Goal: Task Accomplishment & Management: Manage account settings

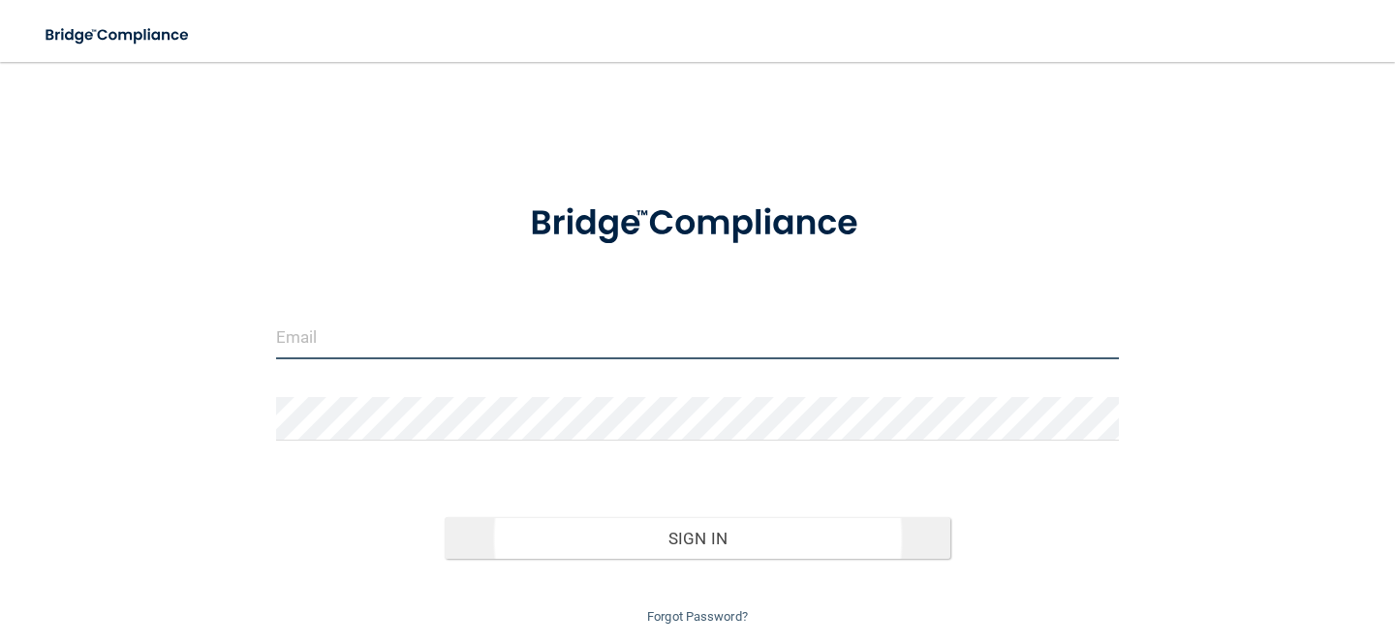
type input "[EMAIL_ADDRESS][DOMAIN_NAME]"
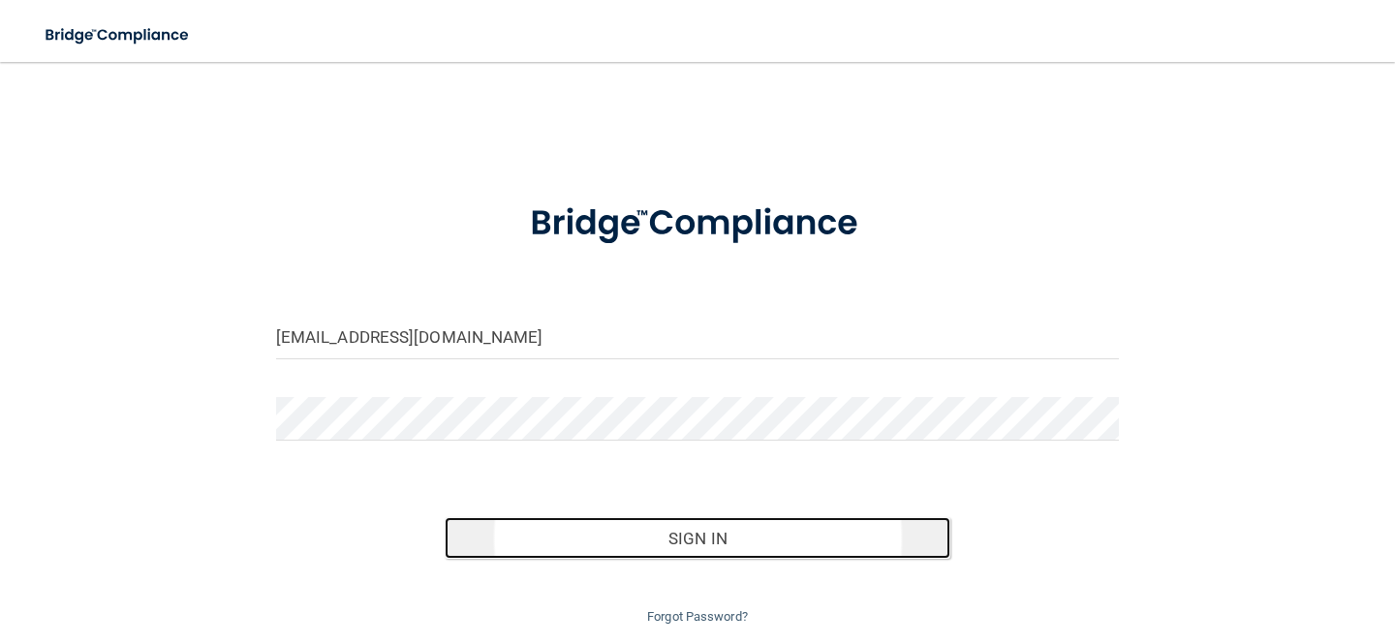
click at [706, 518] on button "Sign In" at bounding box center [698, 538] width 506 height 43
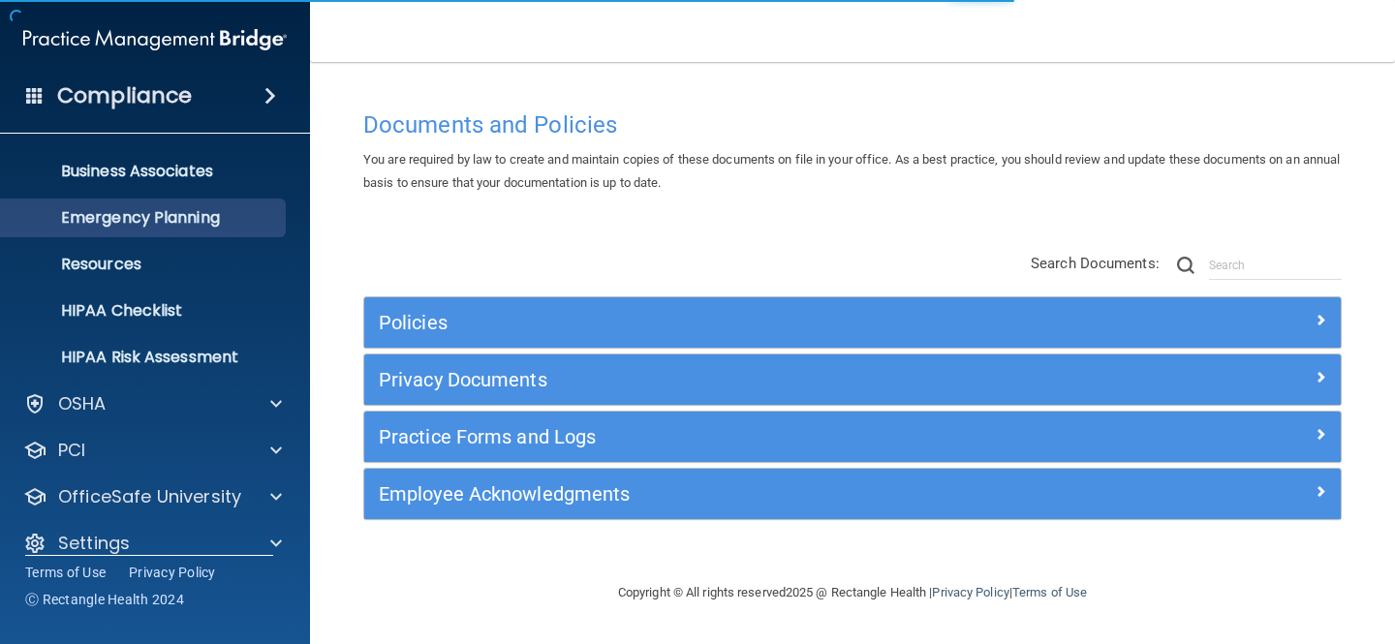
scroll to position [159, 0]
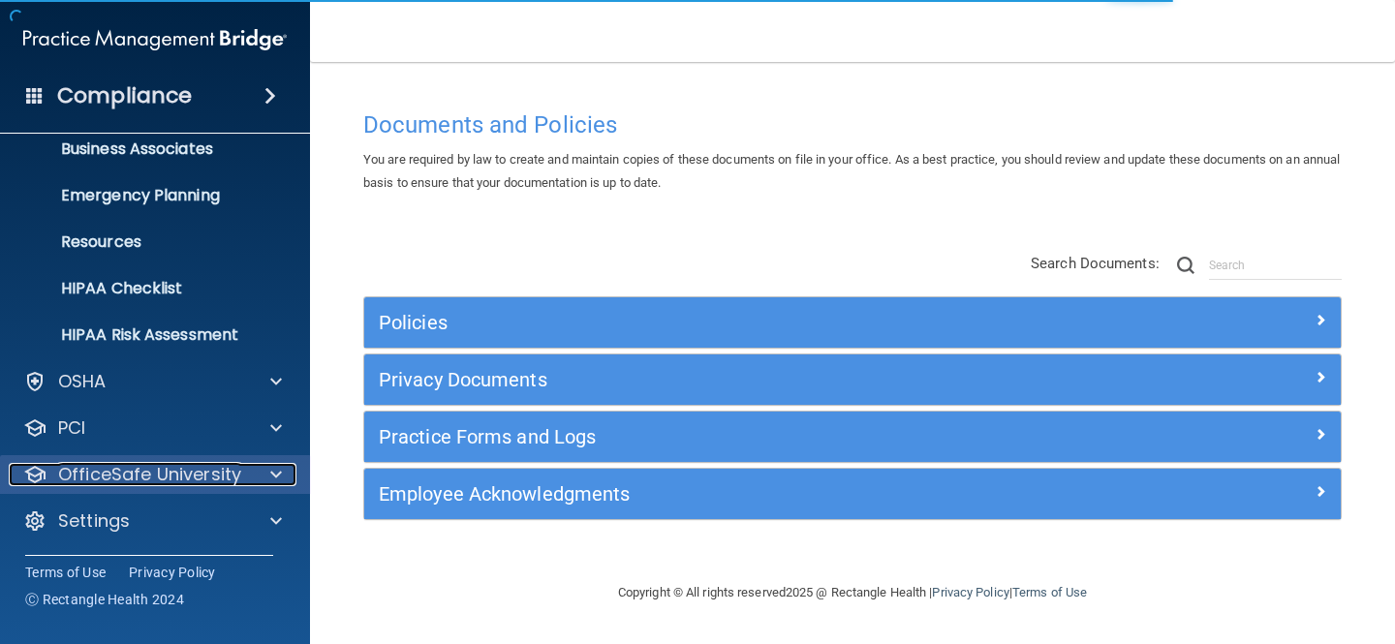
click at [271, 472] on span at bounding box center [276, 474] width 12 height 23
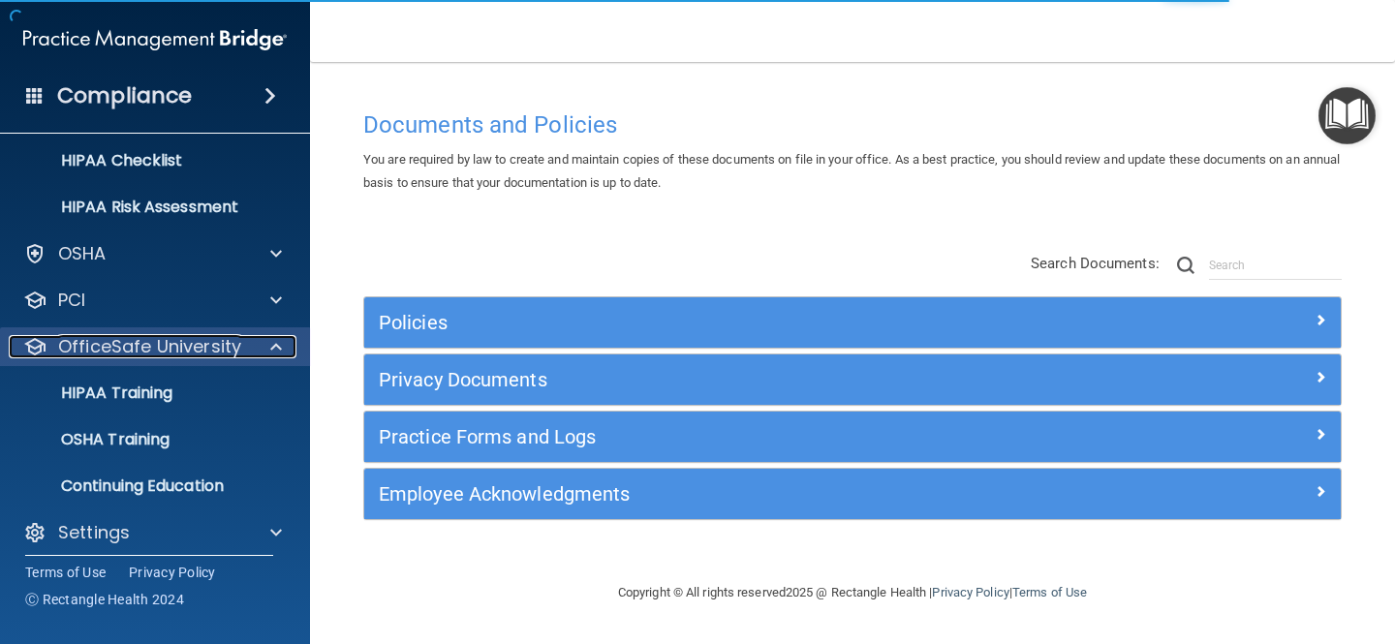
scroll to position [298, 0]
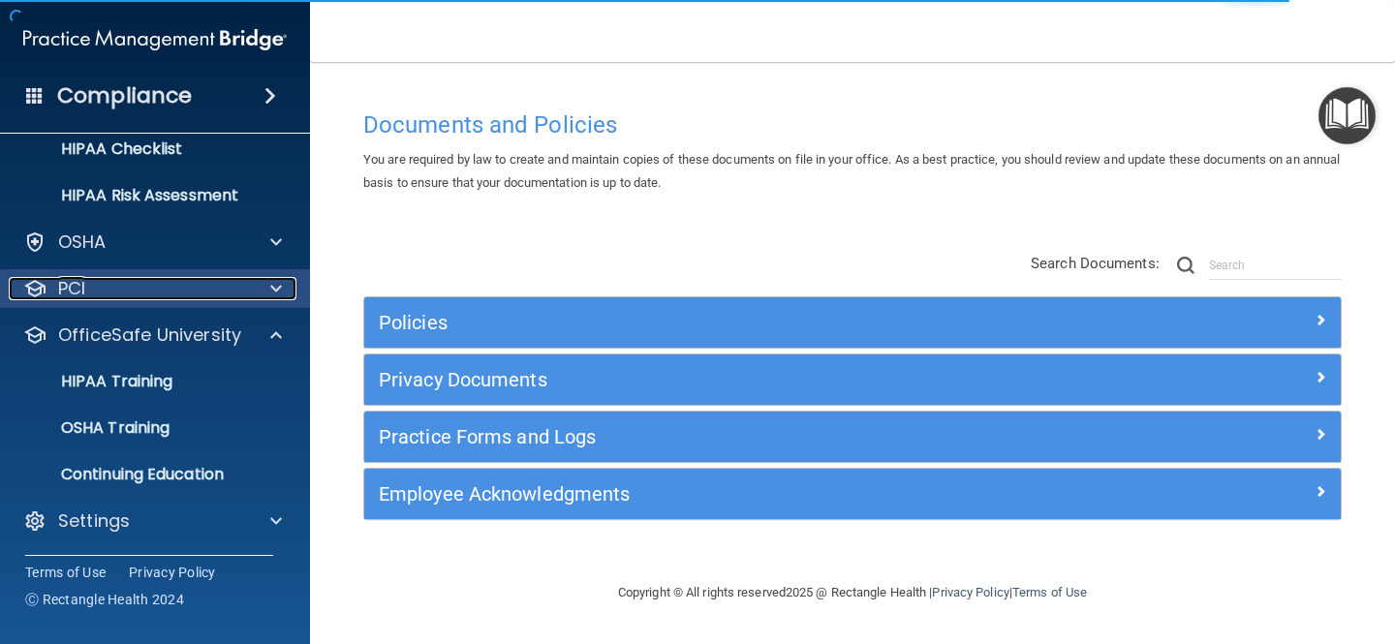
click at [265, 287] on div at bounding box center [273, 288] width 48 height 23
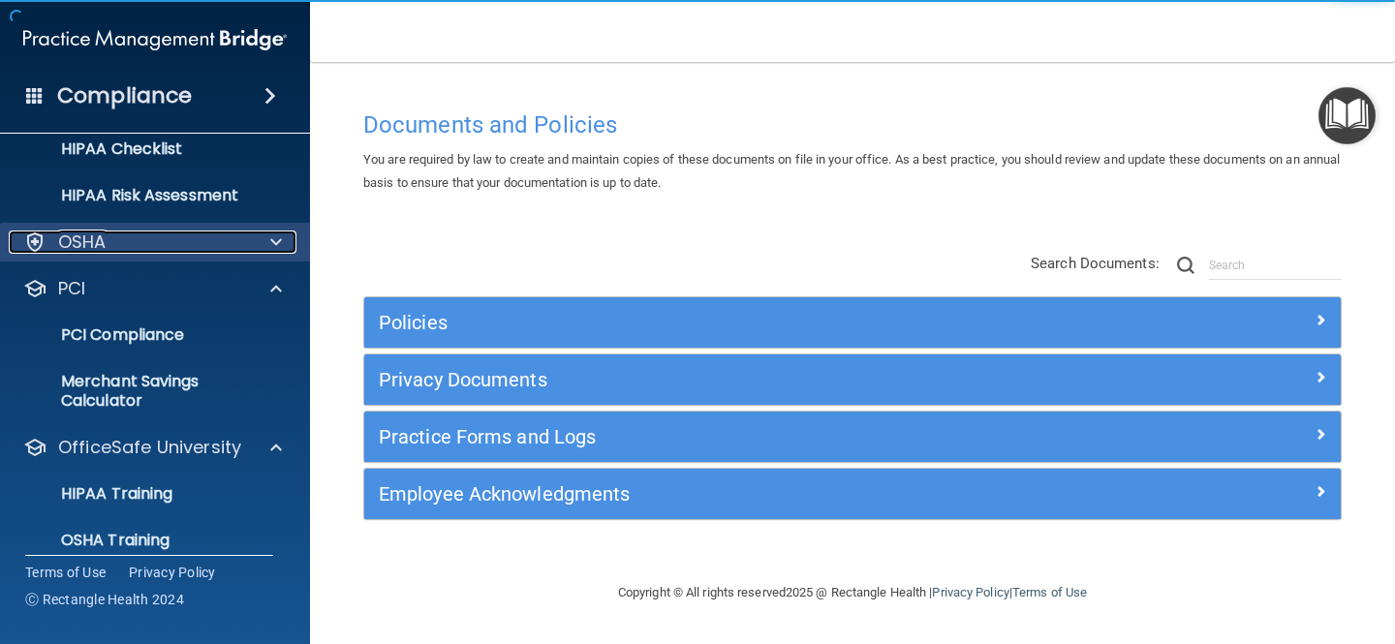
click at [267, 239] on div at bounding box center [273, 241] width 48 height 23
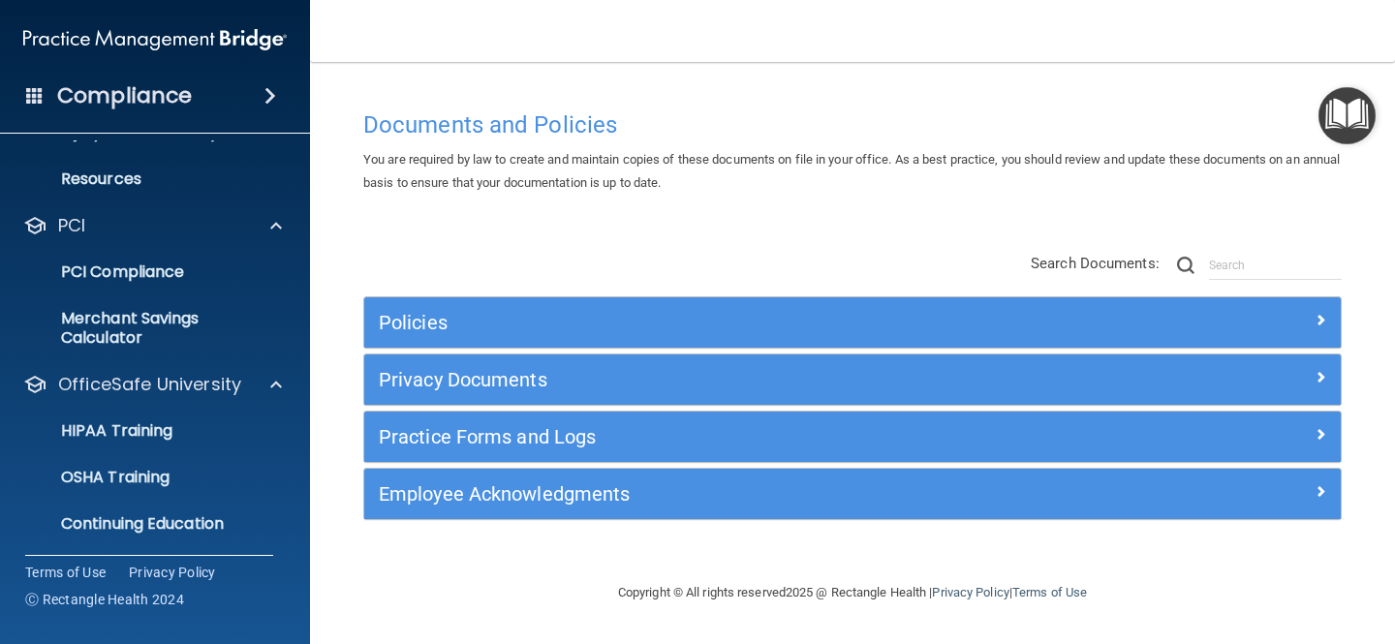
scroll to position [643, 0]
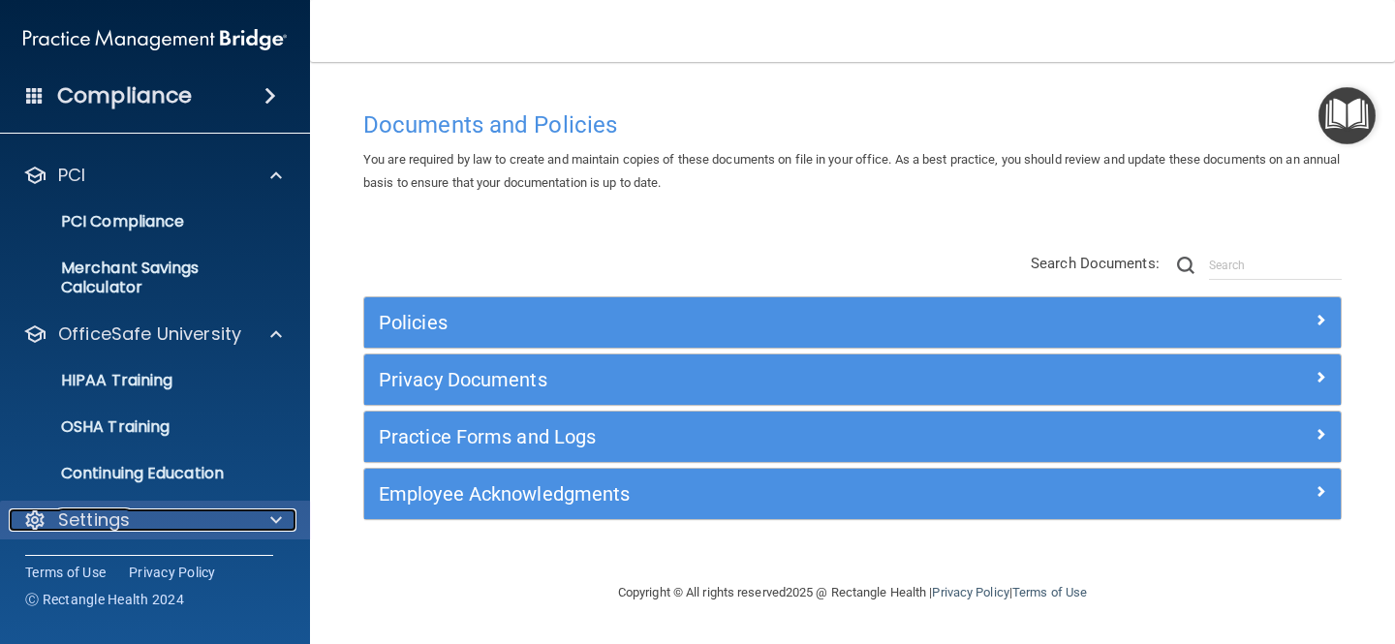
click at [246, 517] on div "Settings" at bounding box center [129, 519] width 240 height 23
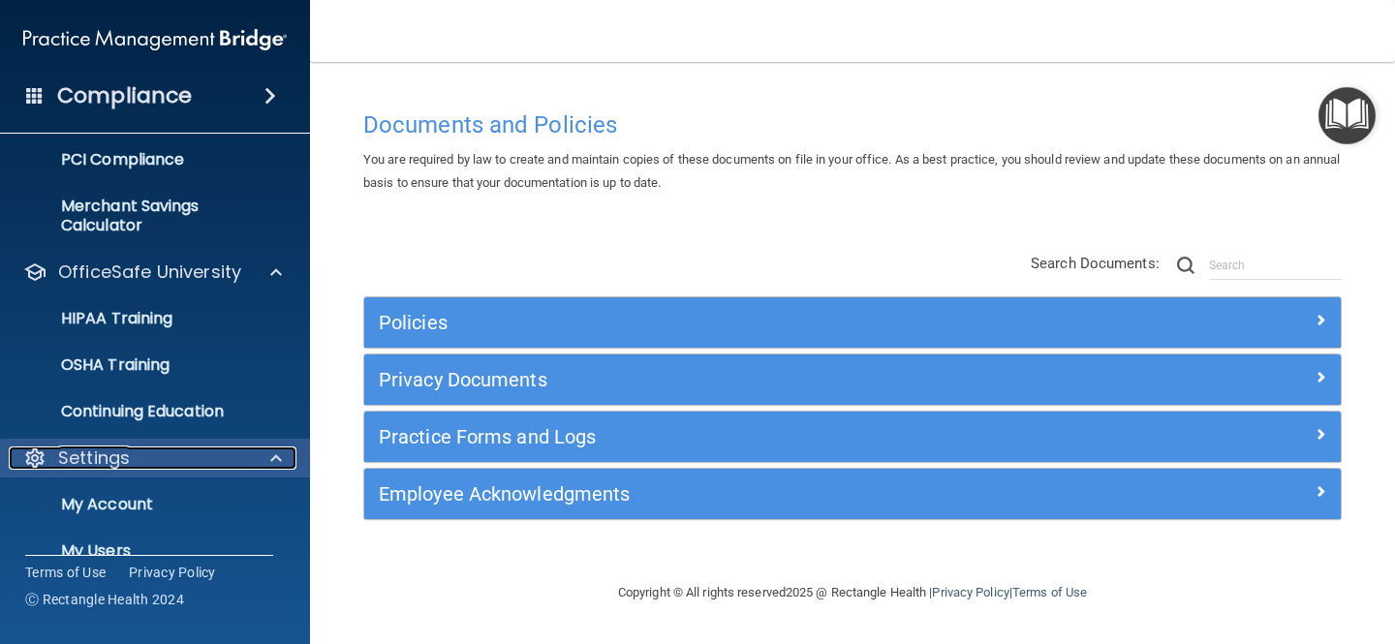
scroll to position [727, 0]
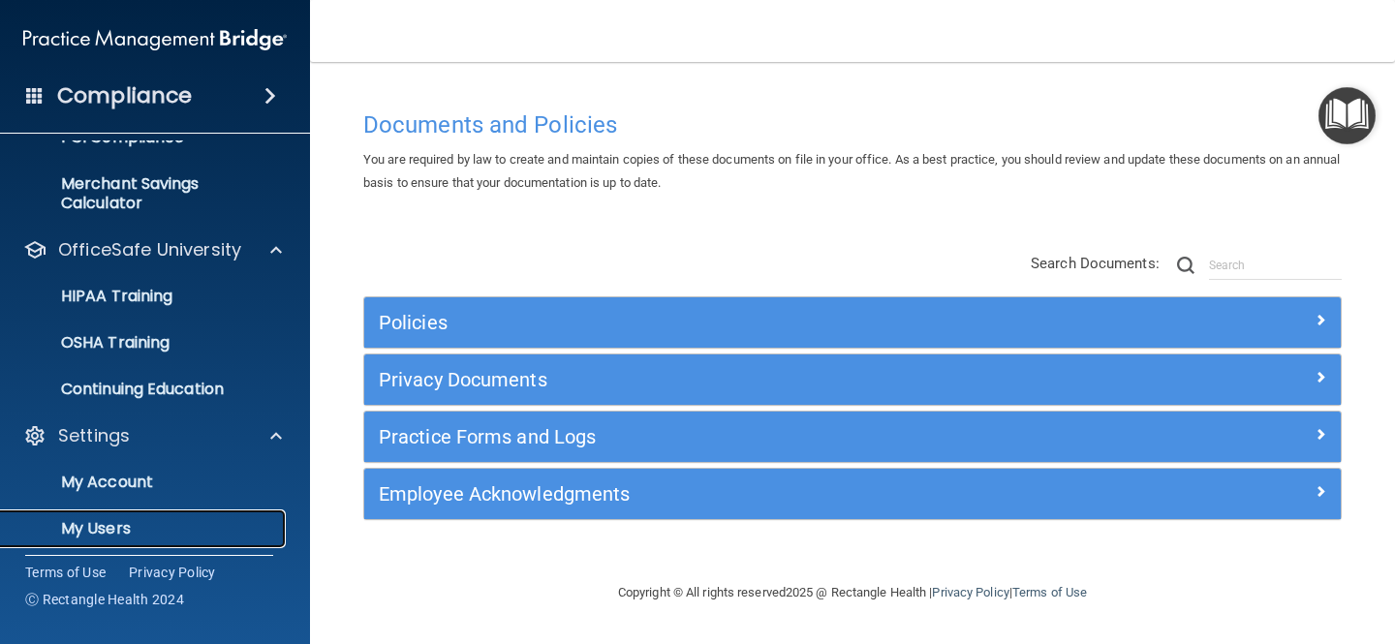
click at [162, 521] on p "My Users" at bounding box center [145, 528] width 264 height 19
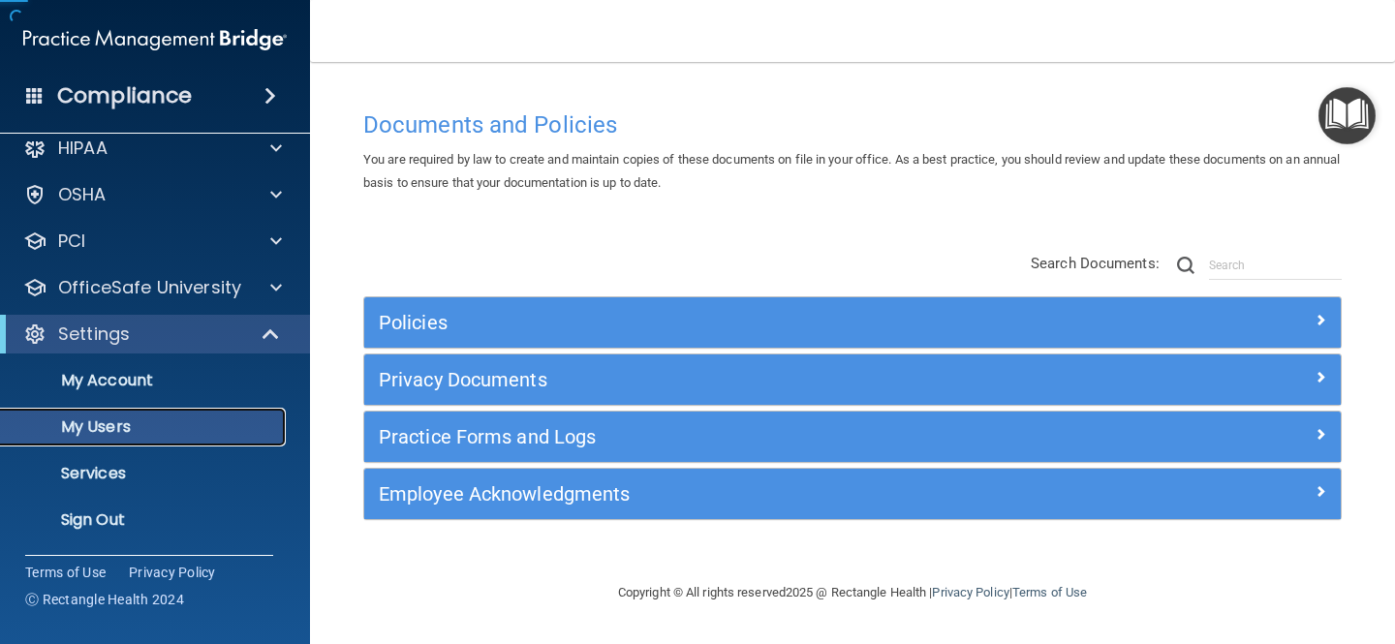
scroll to position [20, 0]
select select "20"
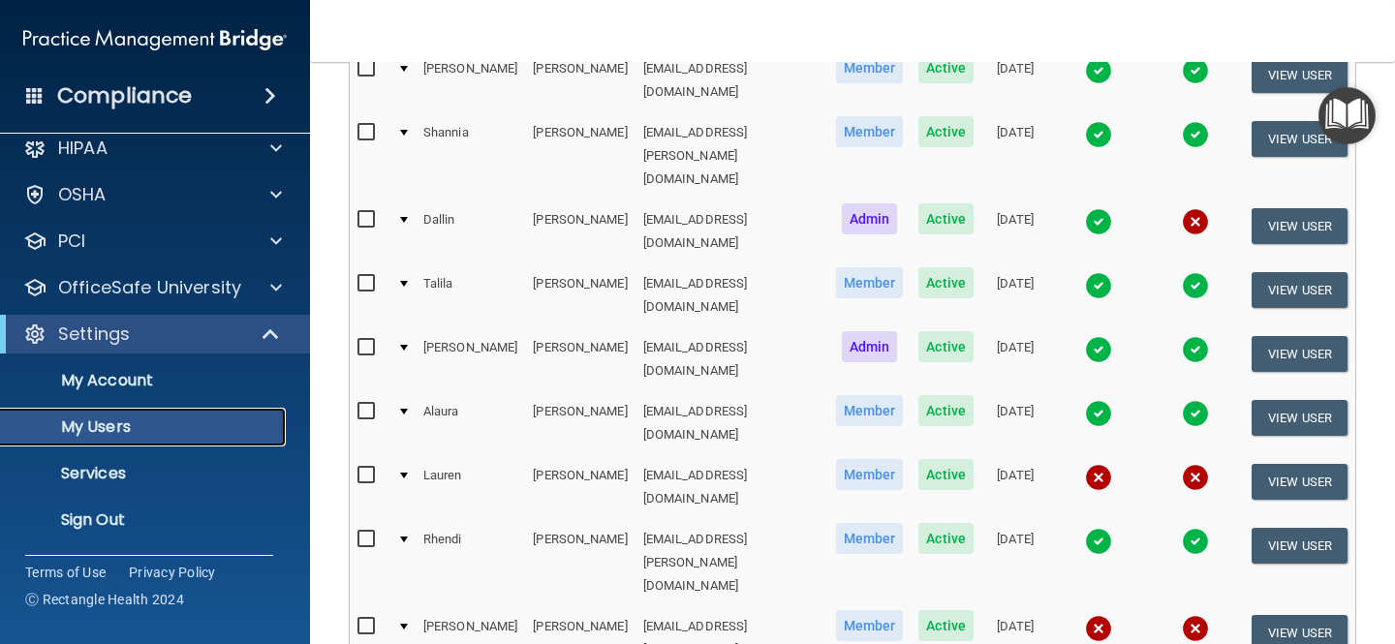
scroll to position [463, 0]
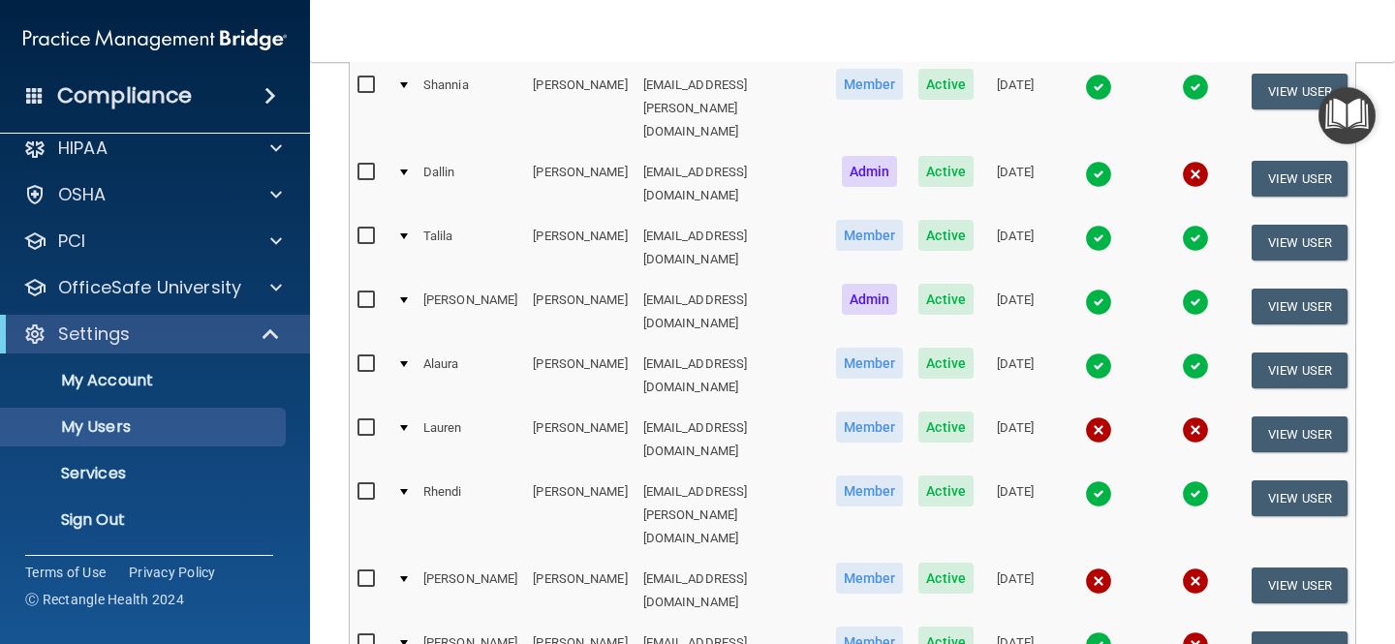
click at [359, 571] on input "checkbox" at bounding box center [368, 578] width 22 height 15
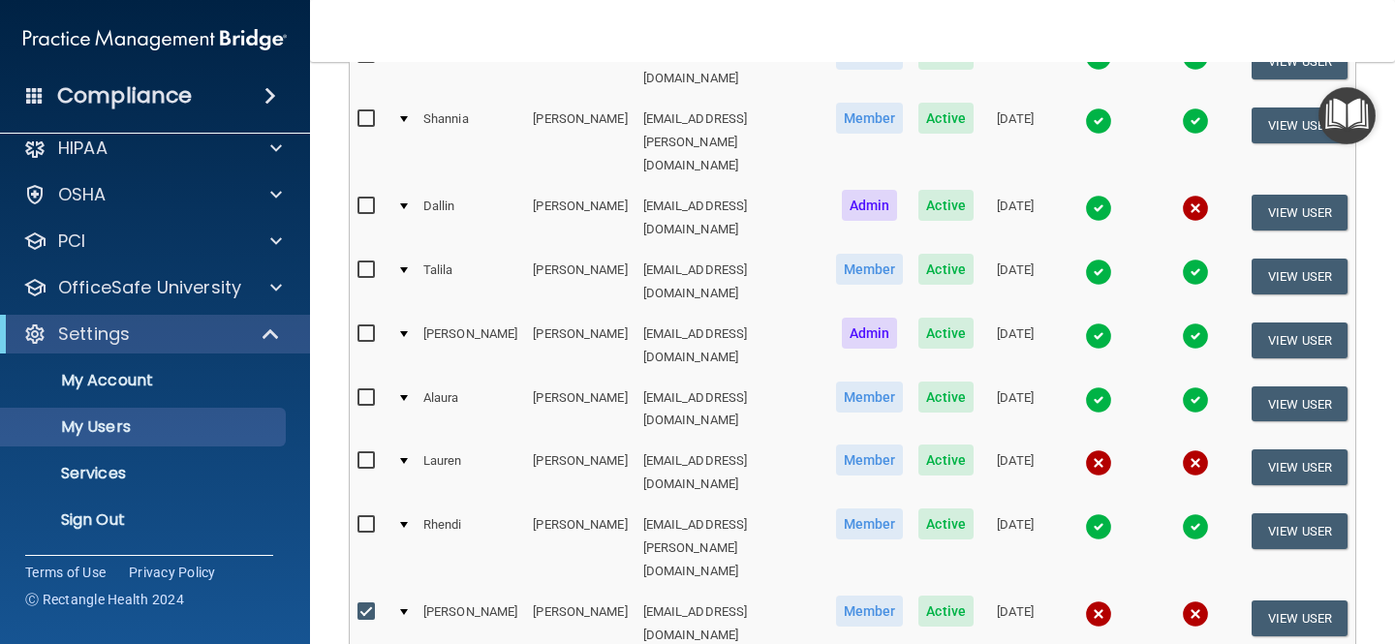
scroll to position [521, 0]
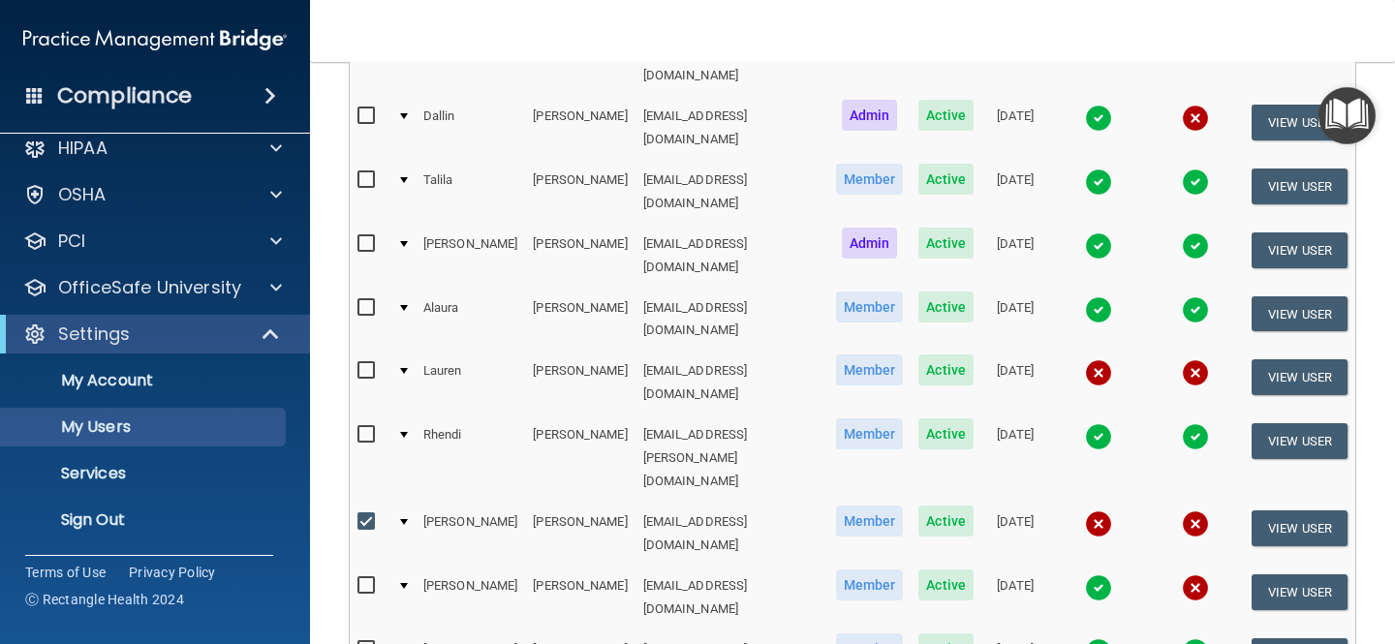
click at [366, 514] on input "checkbox" at bounding box center [368, 521] width 22 height 15
checkbox input "false"
click at [1272, 510] on button "View User" at bounding box center [1299, 528] width 96 height 36
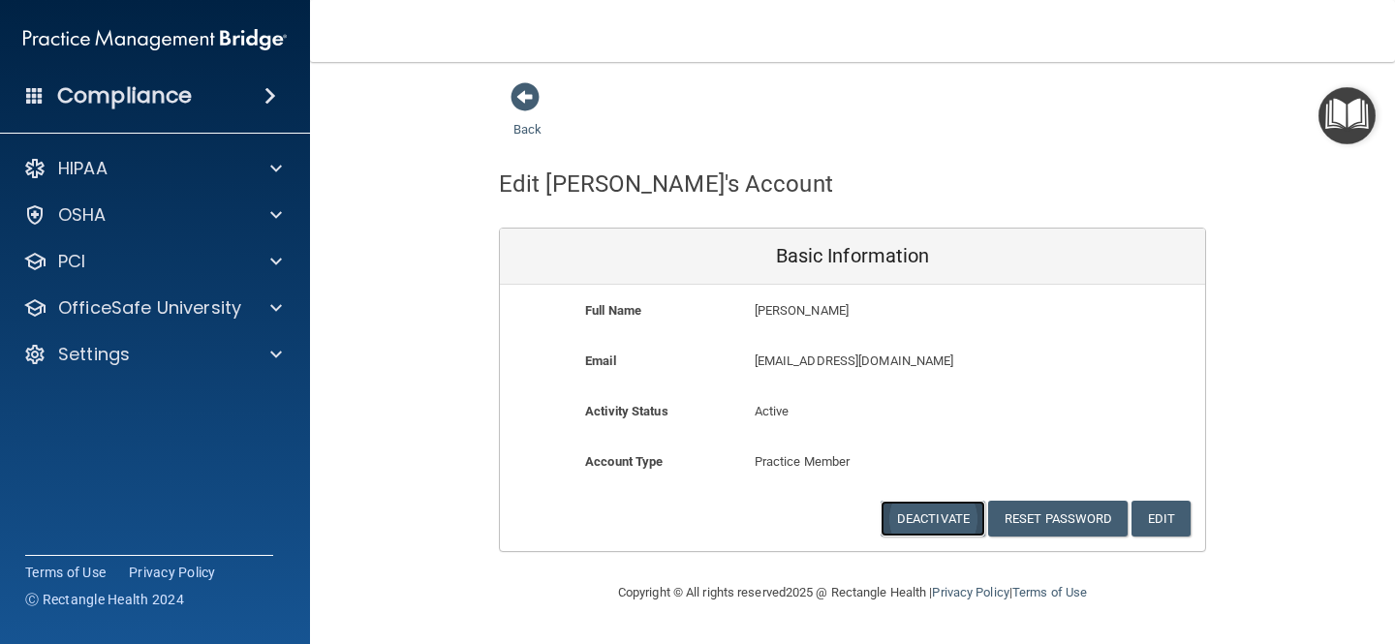
click at [933, 507] on button "Deactivate" at bounding box center [932, 519] width 105 height 36
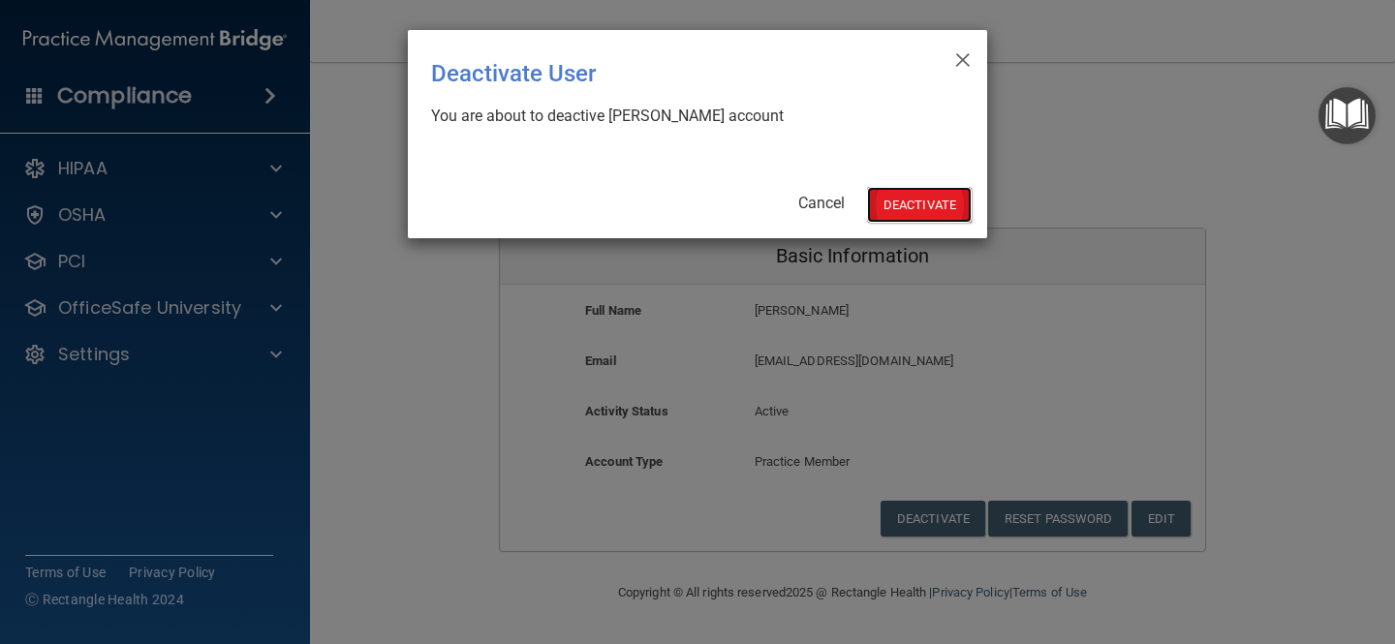
click at [928, 204] on button "Deactivate" at bounding box center [919, 205] width 105 height 36
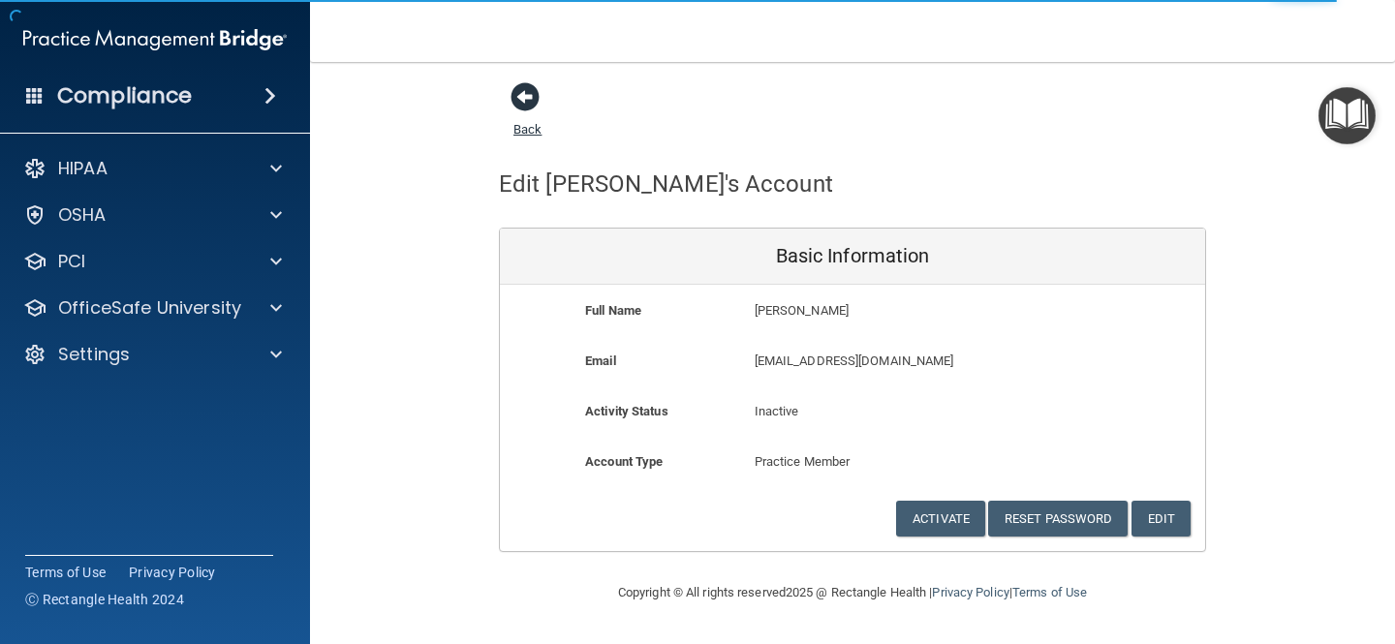
click at [529, 108] on span at bounding box center [524, 96] width 29 height 29
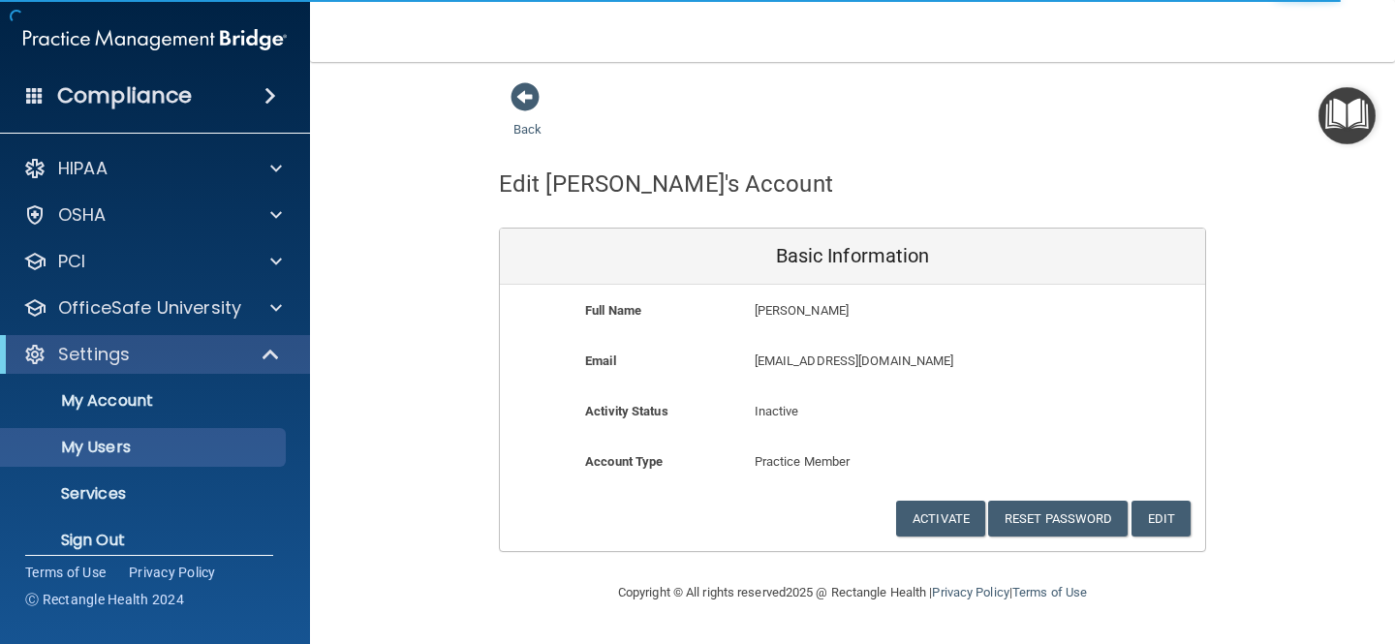
select select "20"
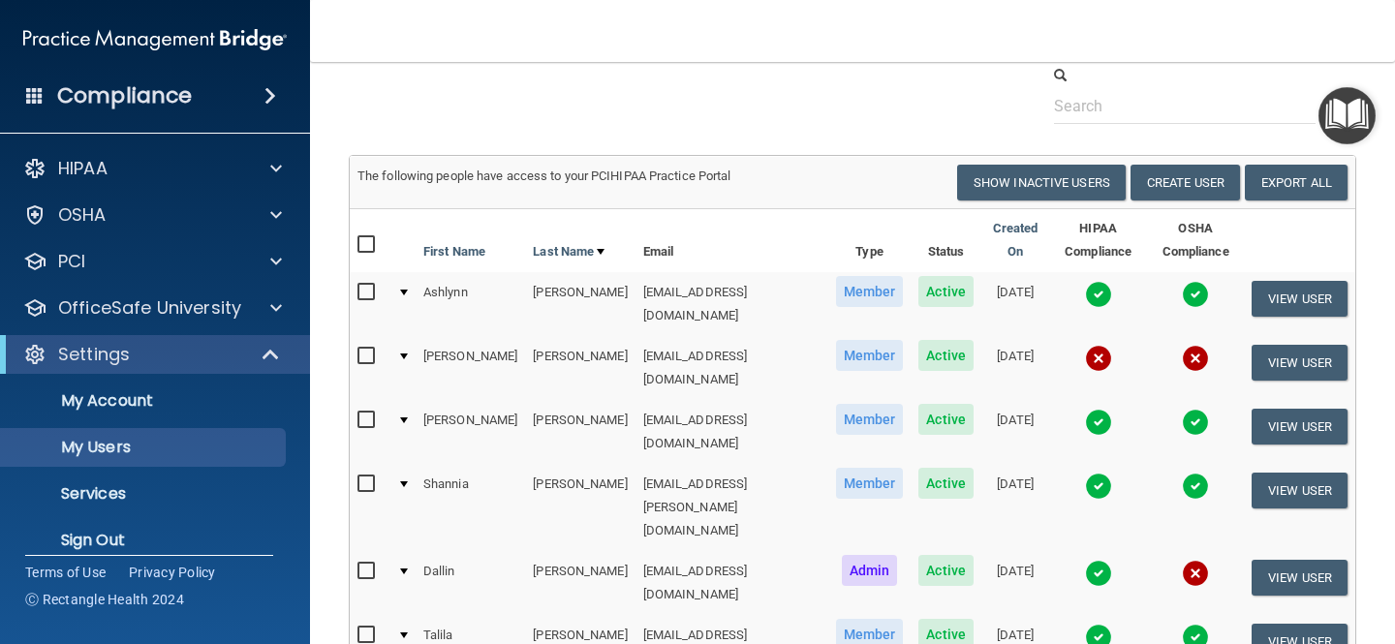
scroll to position [34, 0]
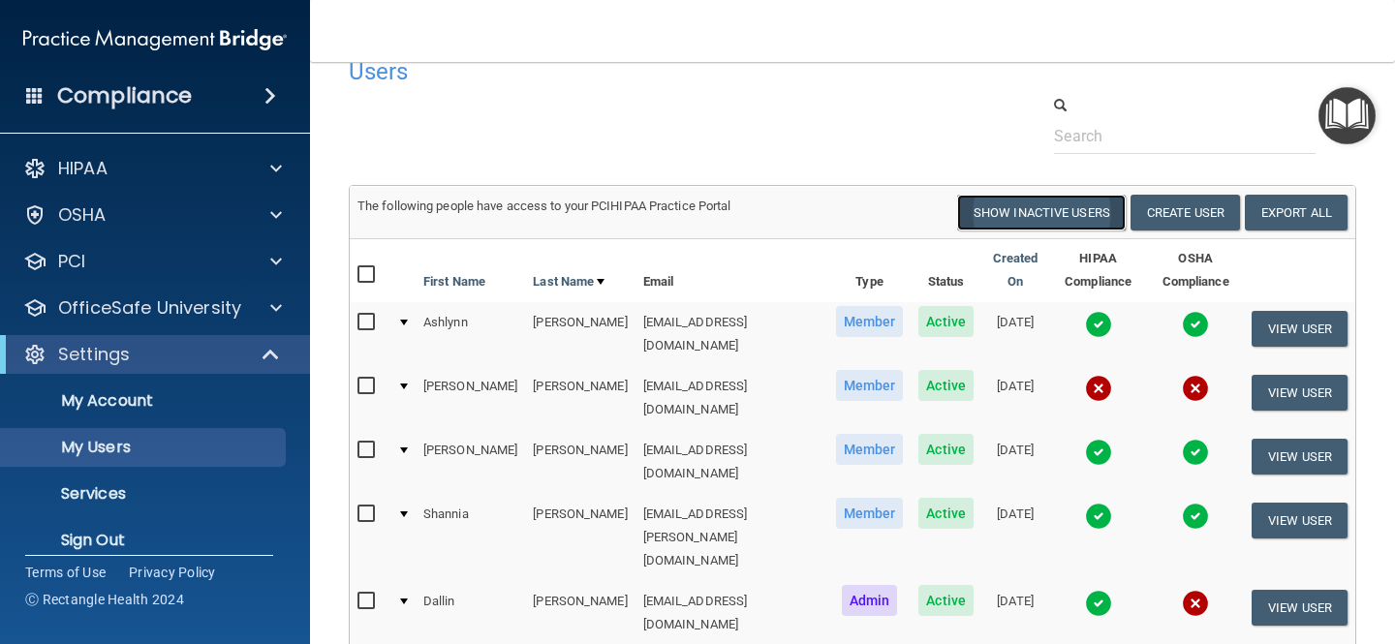
click at [1063, 214] on button "Show Inactive Users" at bounding box center [1041, 213] width 169 height 36
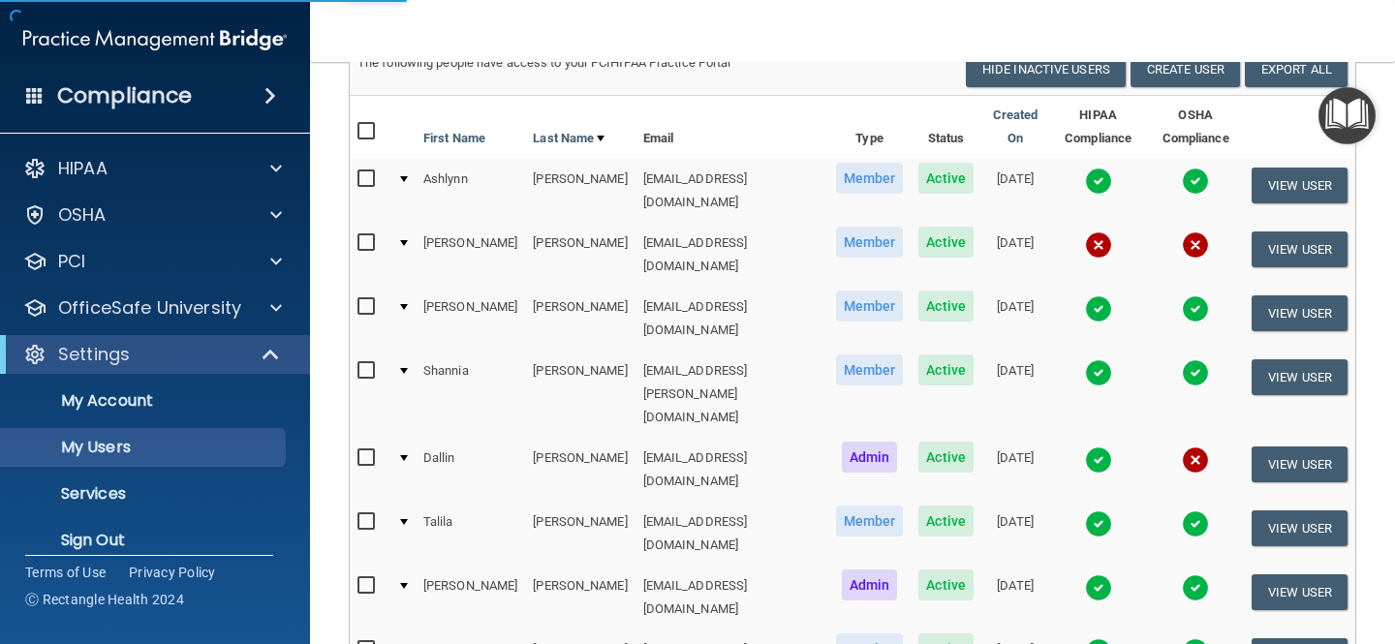
select select "20"
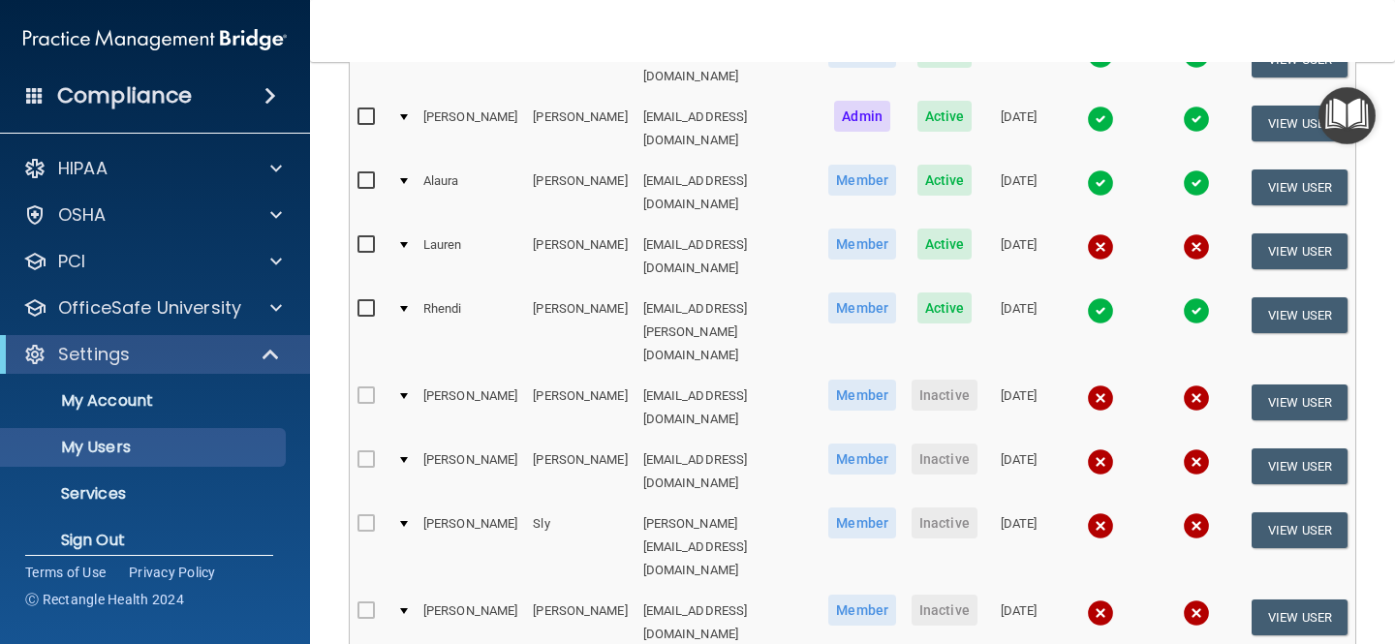
scroll to position [969, 0]
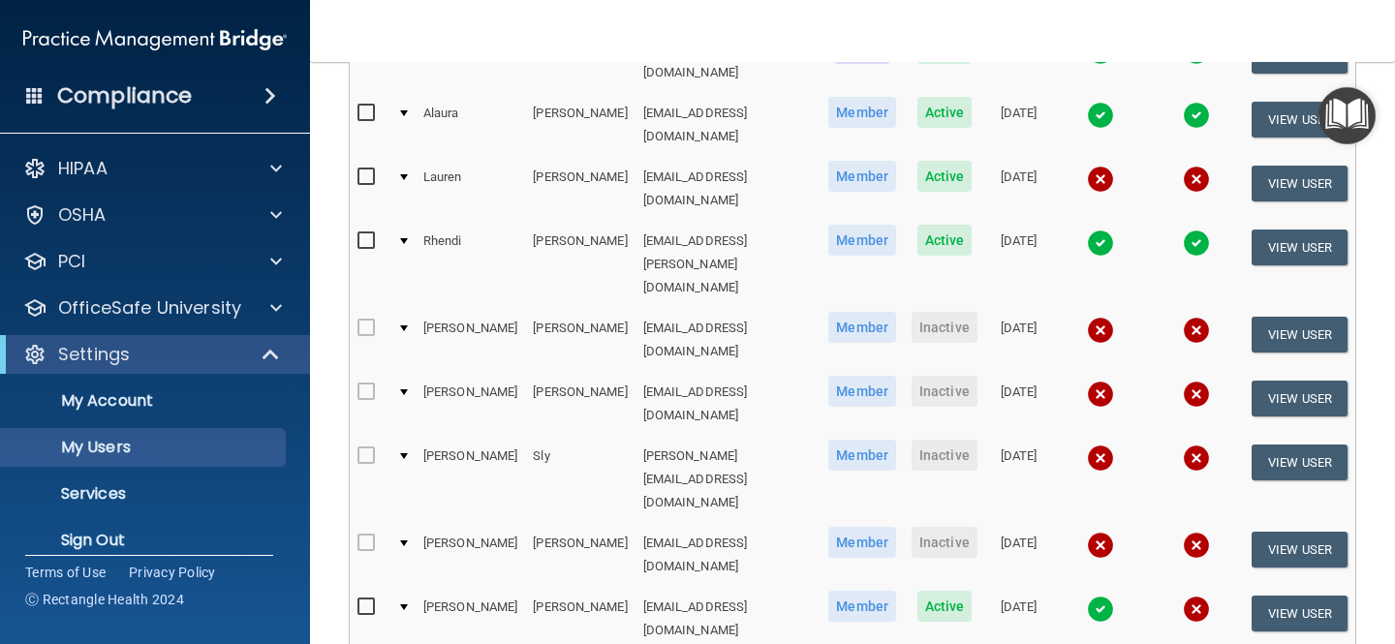
select select "20"
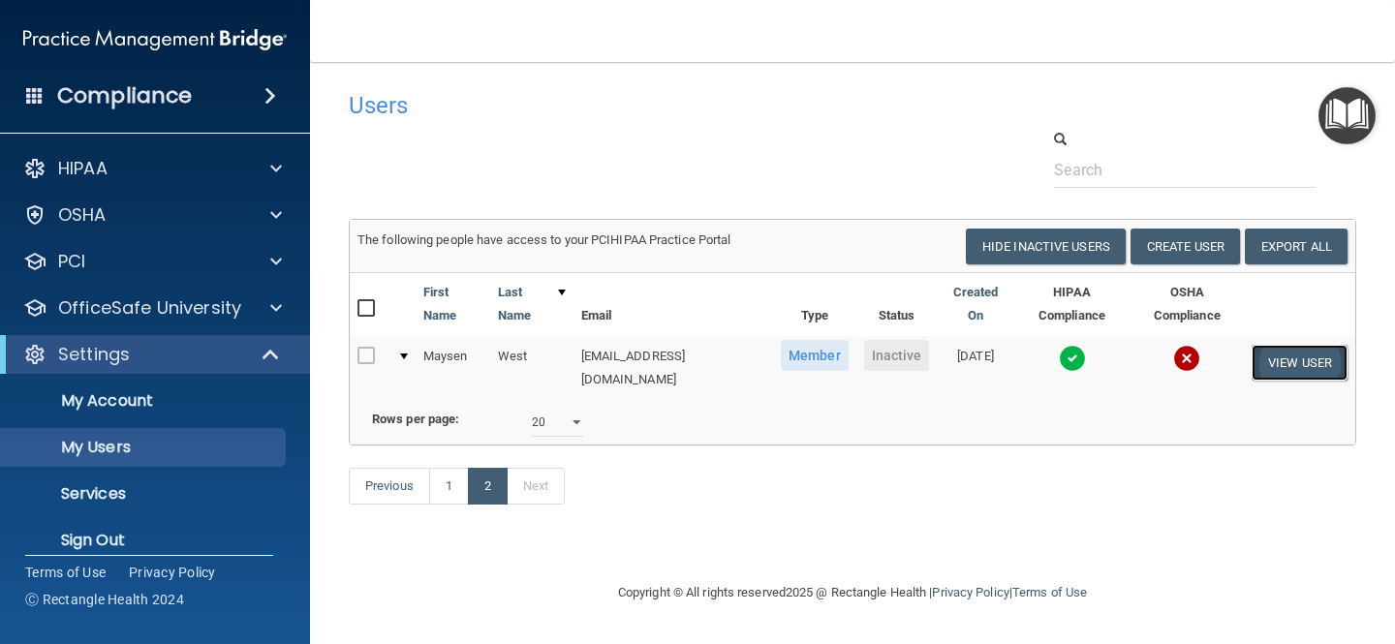
click at [1267, 362] on button "View User" at bounding box center [1299, 363] width 96 height 36
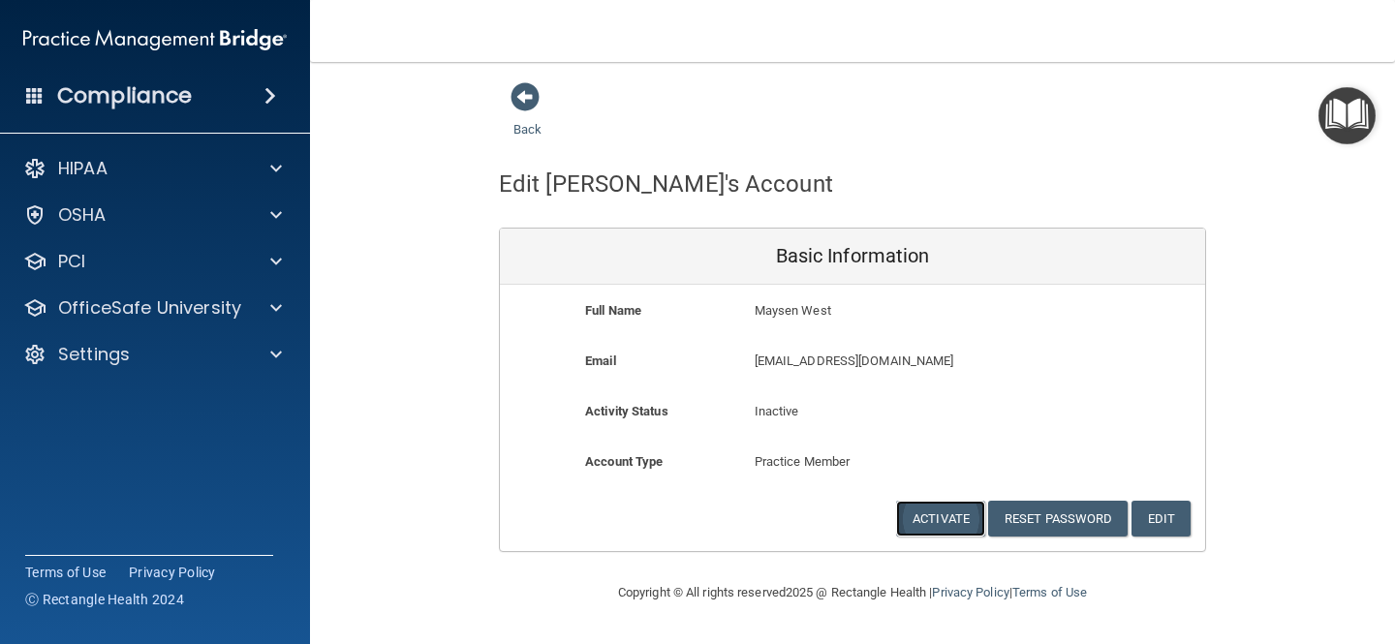
click at [934, 517] on button "Activate" at bounding box center [940, 519] width 89 height 36
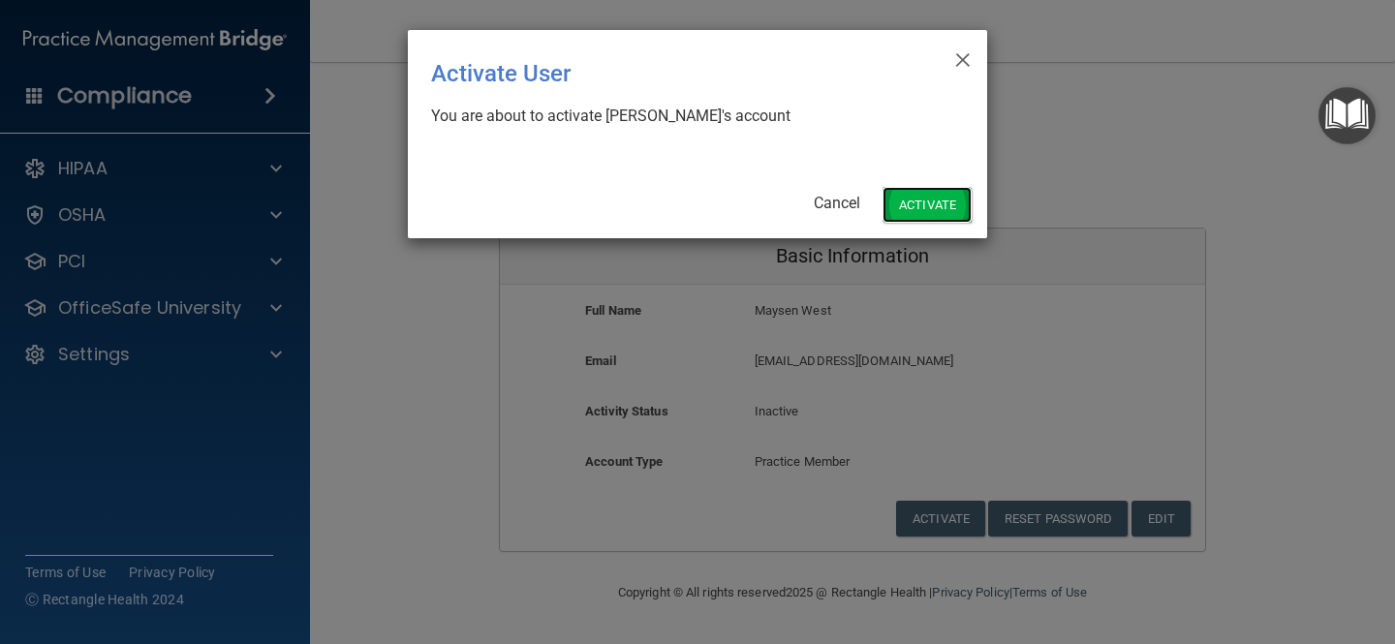
click at [933, 210] on button "Activate" at bounding box center [926, 205] width 89 height 36
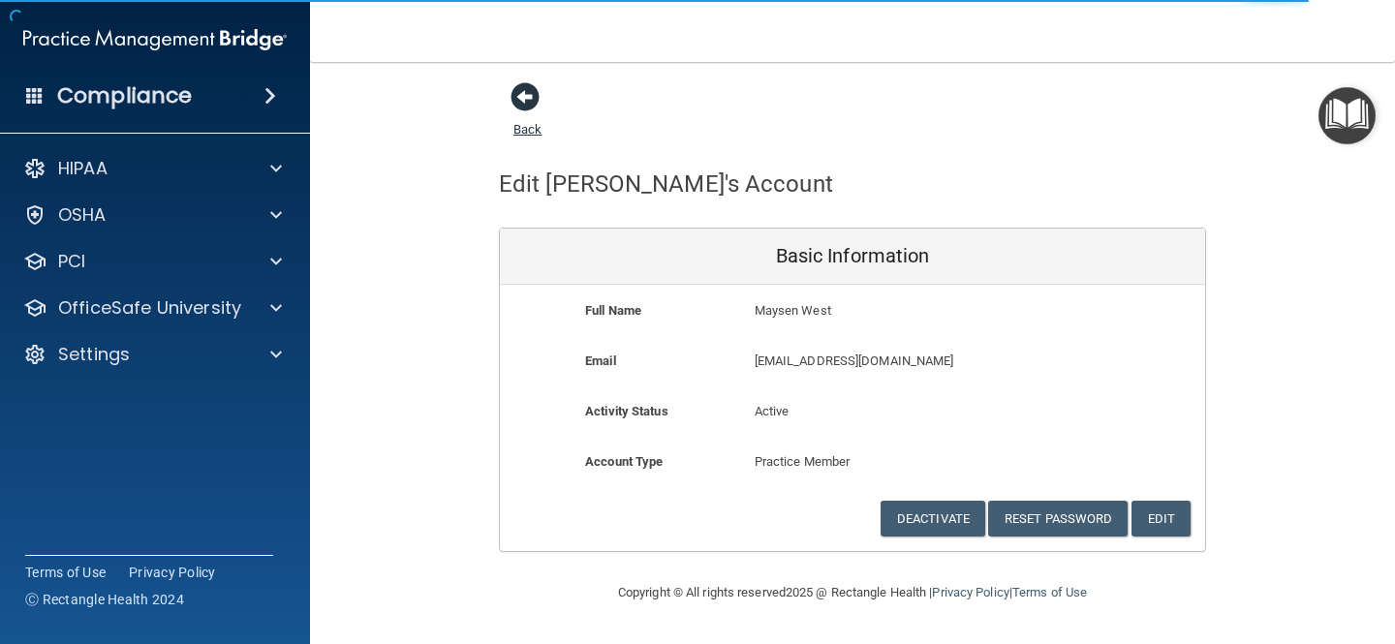
click at [527, 105] on span at bounding box center [524, 96] width 29 height 29
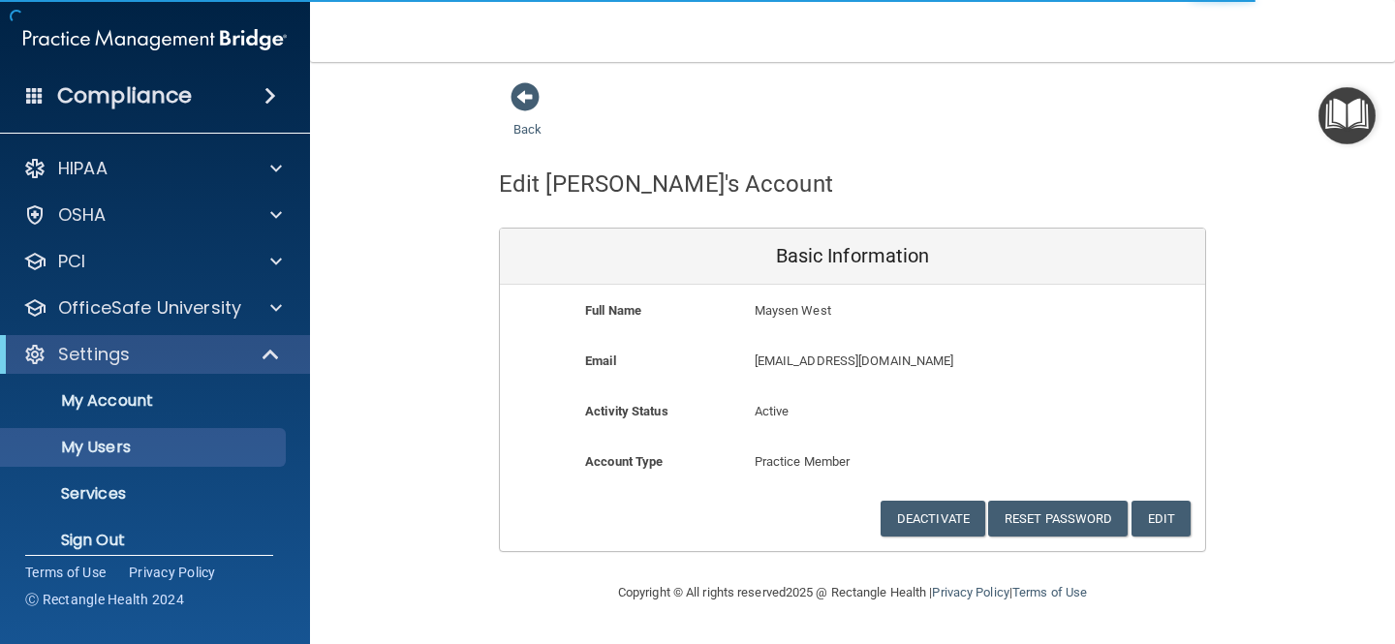
select select "20"
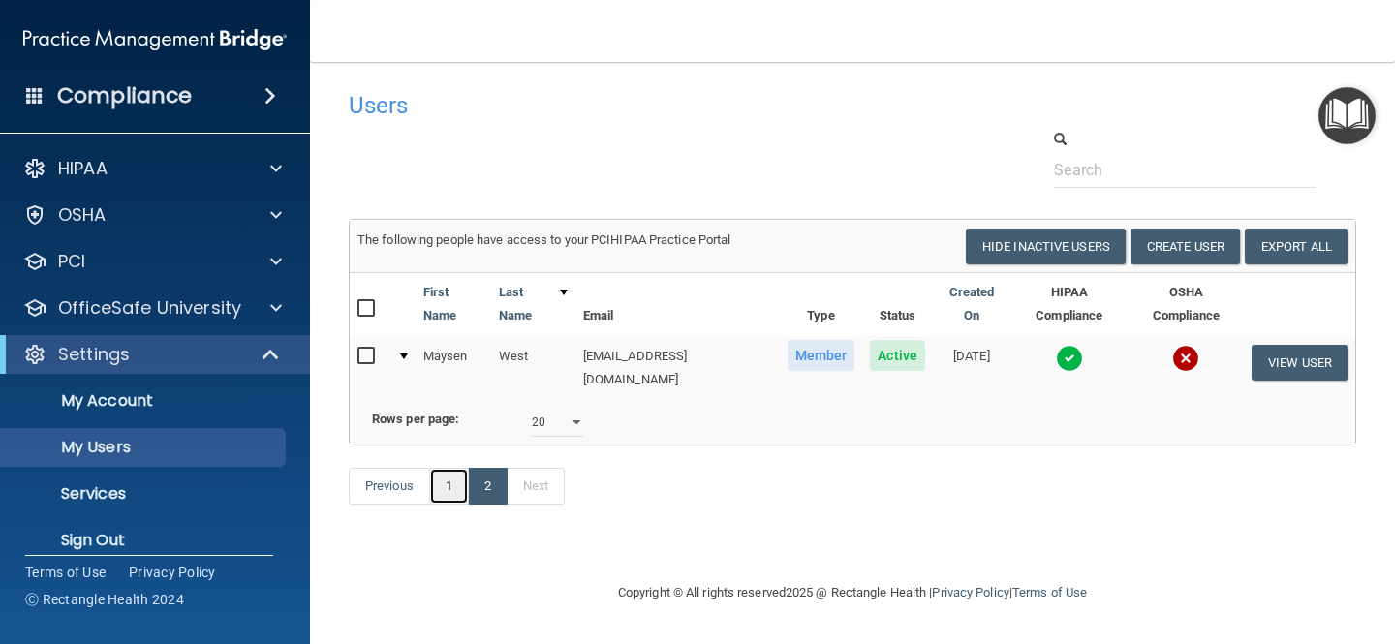
click at [458, 468] on link "1" at bounding box center [449, 486] width 40 height 37
select select "20"
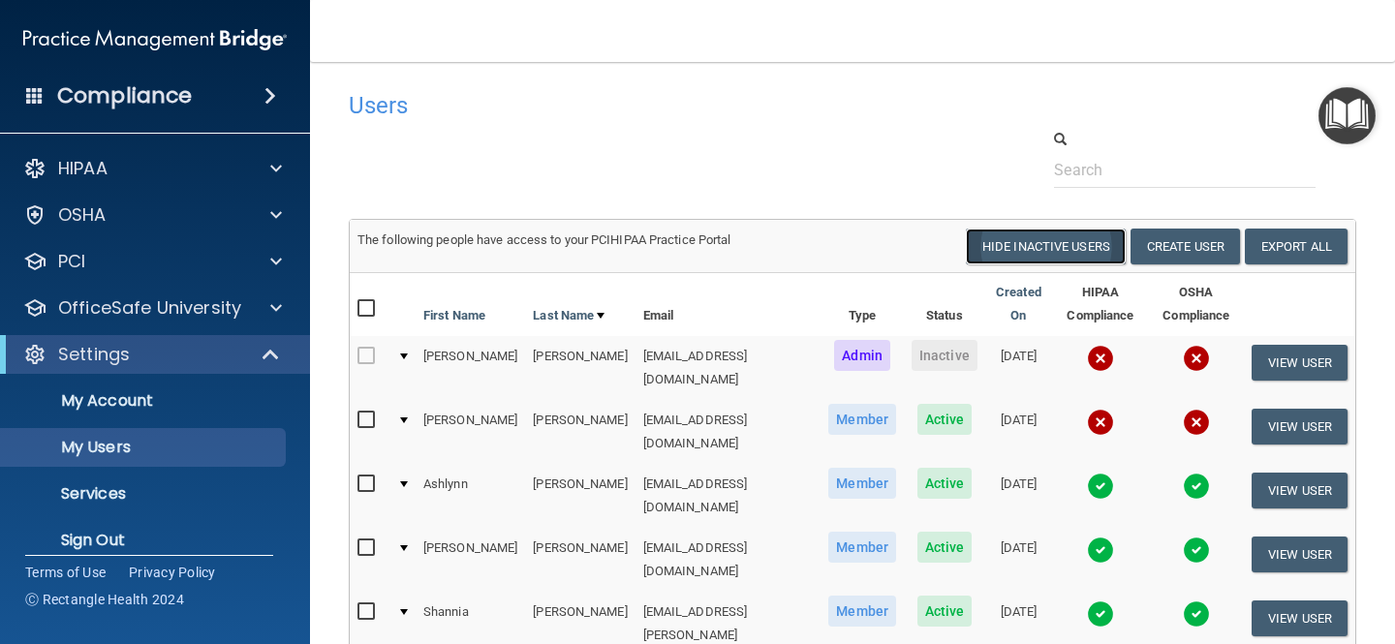
click at [1090, 246] on button "Hide Inactive Users" at bounding box center [1046, 247] width 160 height 36
select select "20"
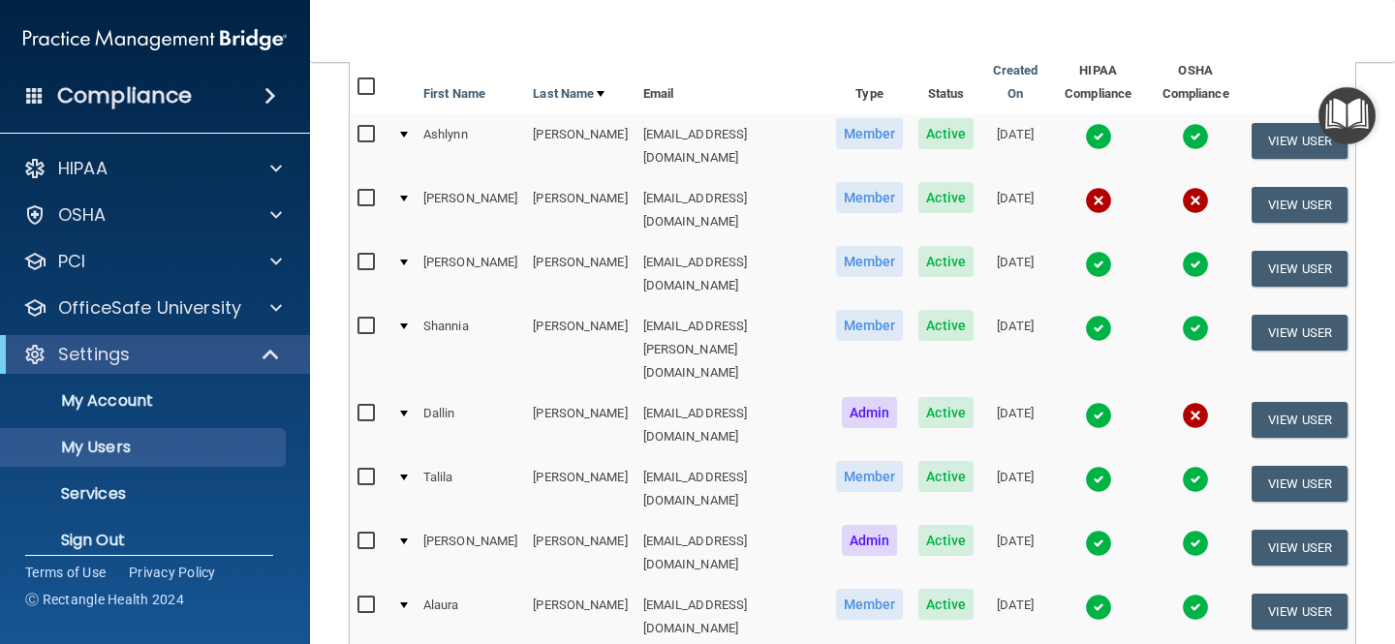
scroll to position [226, 0]
